Goal: Use online tool/utility: Use online tool/utility

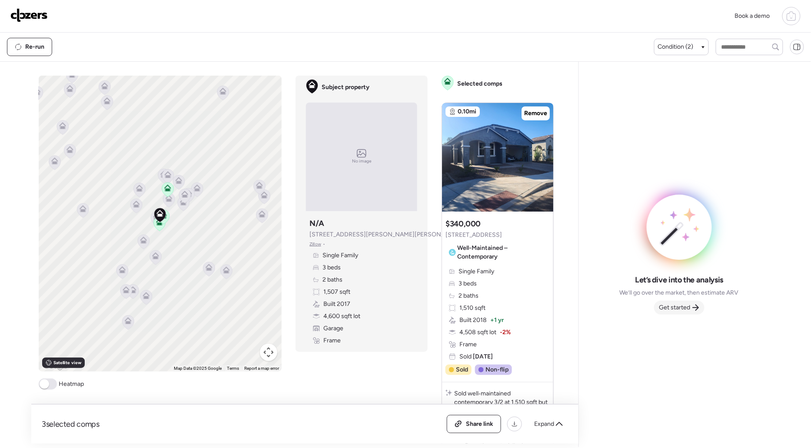
click at [683, 307] on span "Get started" at bounding box center [674, 307] width 31 height 9
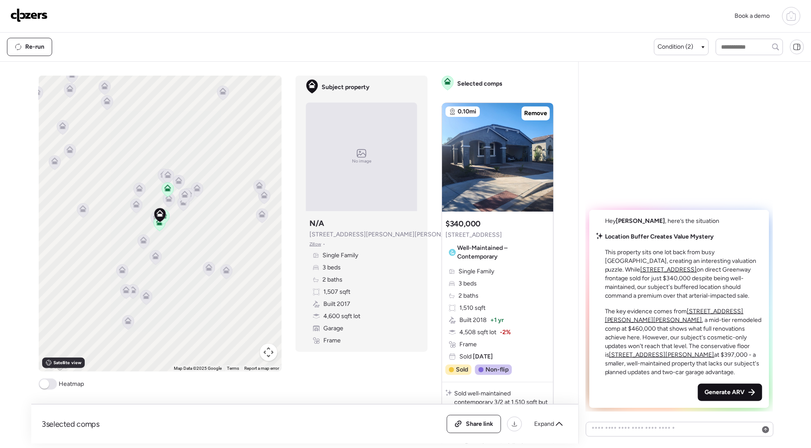
click at [729, 395] on span "Generate ARV" at bounding box center [725, 392] width 40 height 9
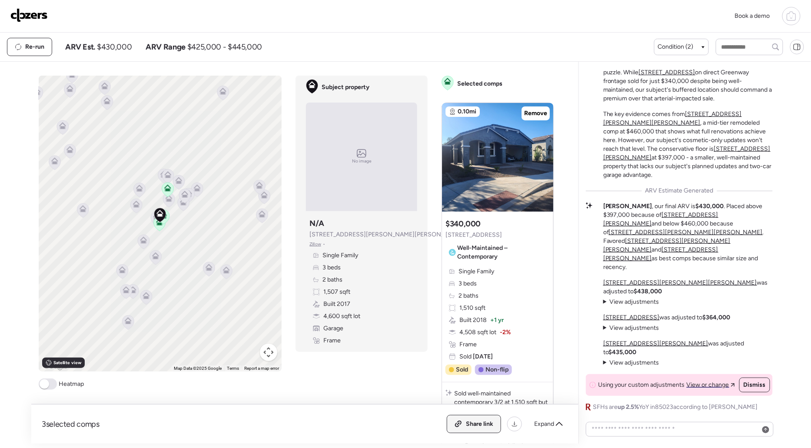
click at [490, 425] on span "Share link" at bounding box center [479, 424] width 27 height 9
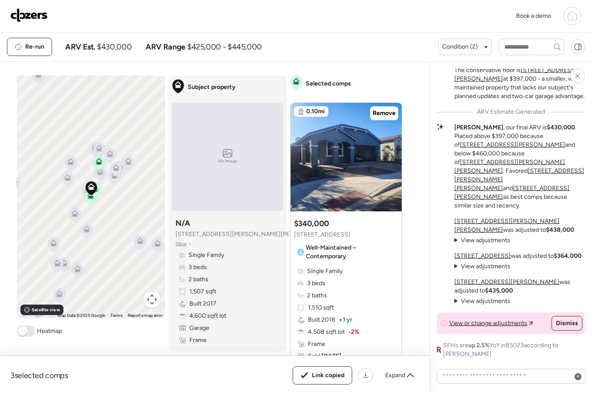
click at [32, 11] on img at bounding box center [28, 15] width 37 height 14
